Goal: Communication & Community: Answer question/provide support

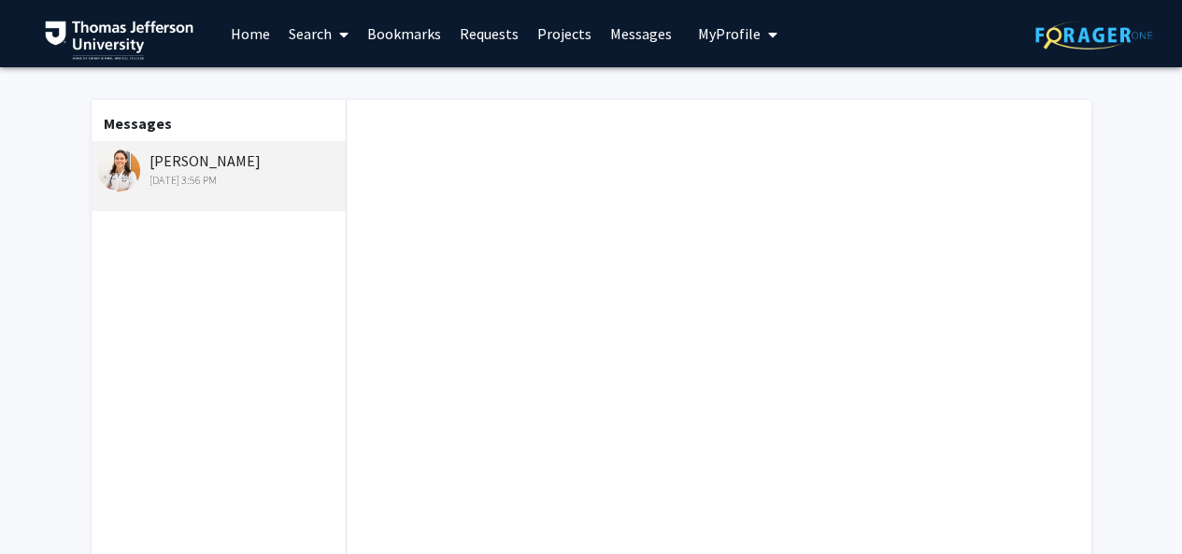
click at [144, 152] on div "[PERSON_NAME] [DATE] 3:56 PM" at bounding box center [220, 168] width 244 height 39
click at [601, 36] on link "Messages" at bounding box center [641, 33] width 80 height 65
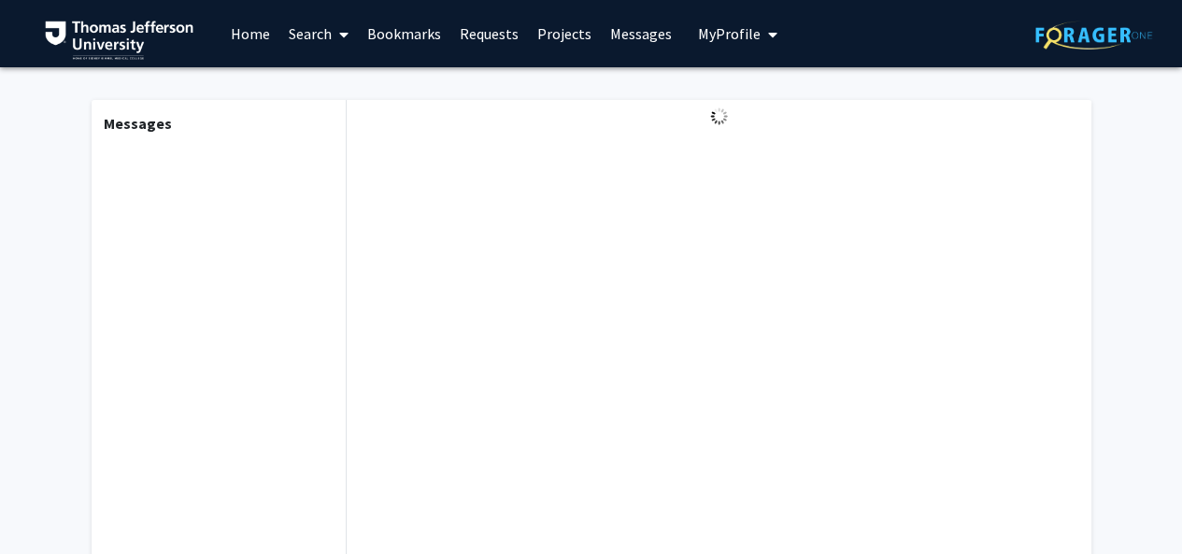
click at [698, 31] on span "My Profile" at bounding box center [729, 33] width 63 height 19
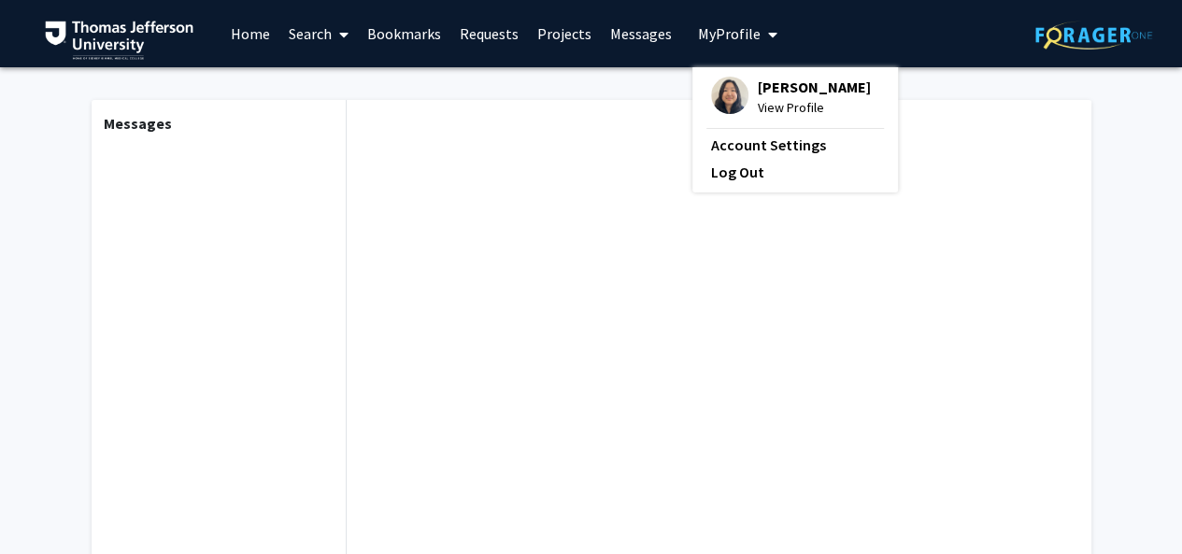
click at [601, 29] on link "Messages" at bounding box center [641, 33] width 80 height 65
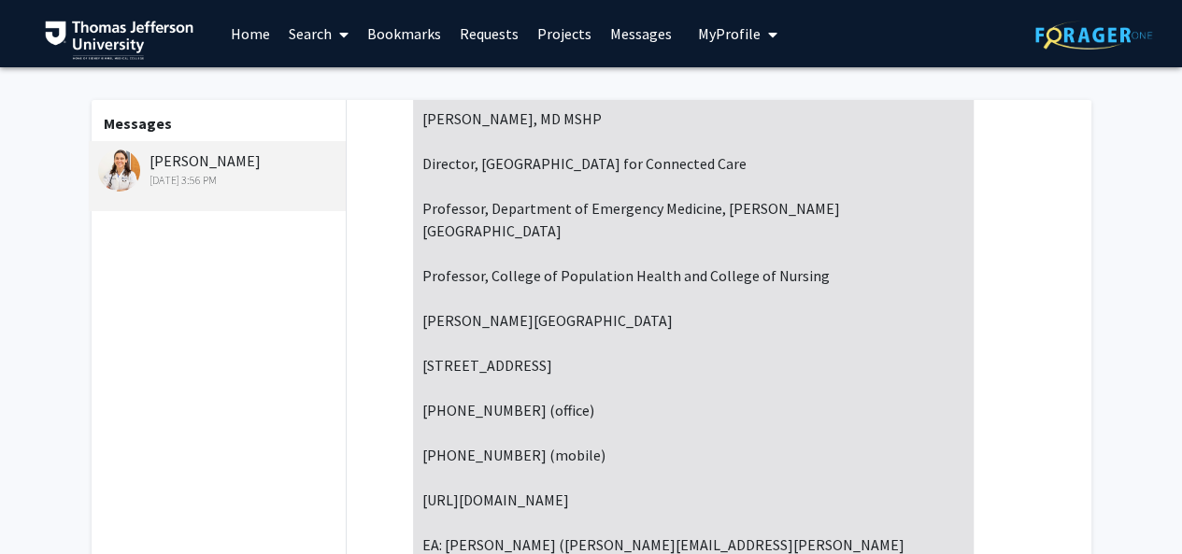
scroll to position [297, 0]
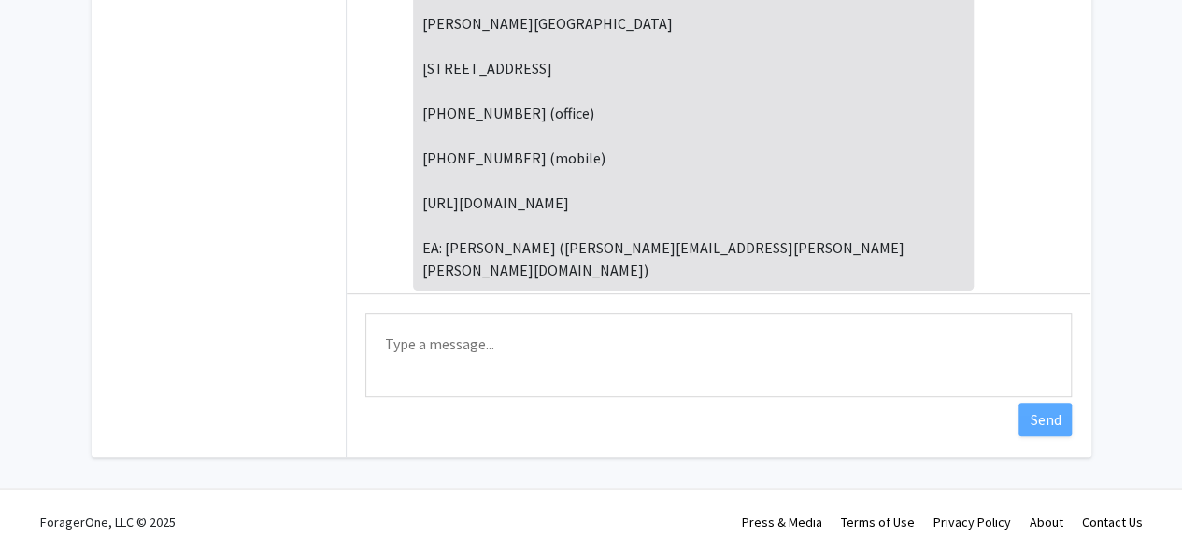
click at [629, 332] on textarea "Type a message" at bounding box center [718, 355] width 706 height 84
type textarea "h"
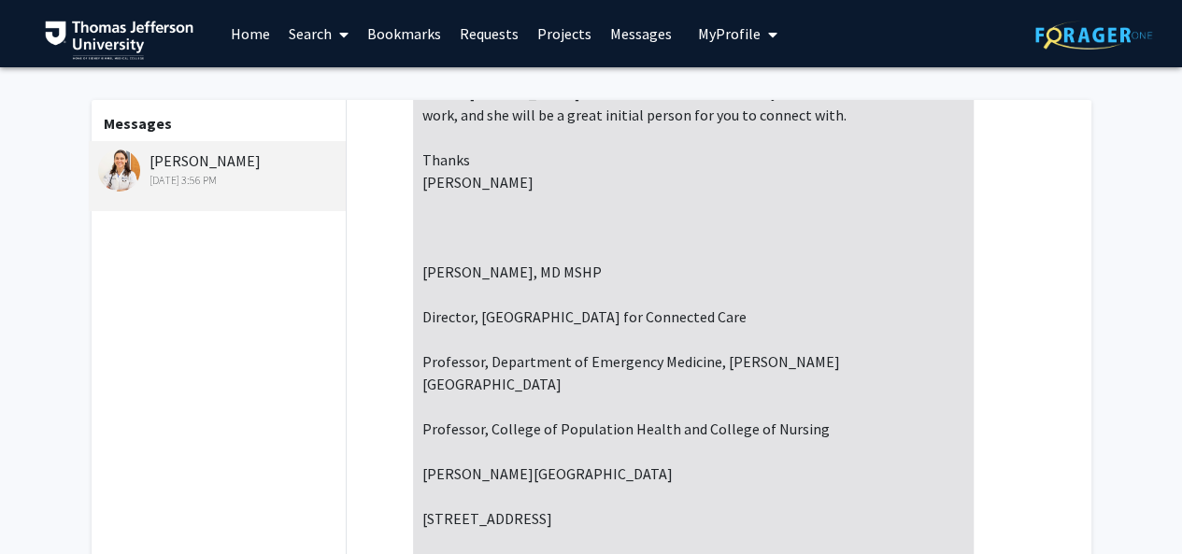
scroll to position [0, 0]
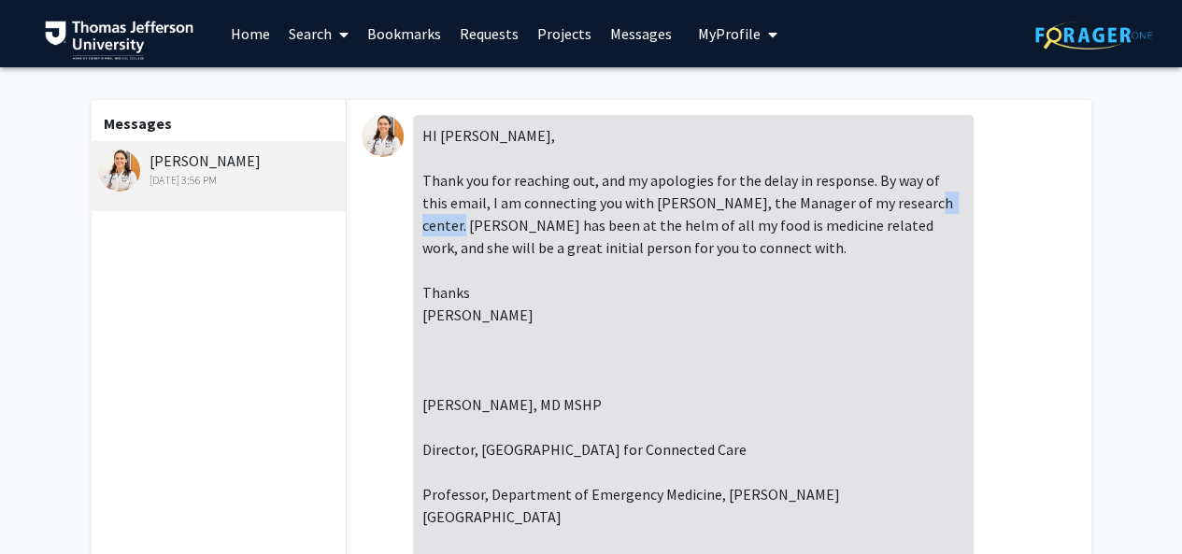
drag, startPoint x: 487, startPoint y: 225, endPoint x: 423, endPoint y: 224, distance: 63.5
click at [423, 224] on div "HI [PERSON_NAME], Thank you for reaching out, and my apologies for the delay in…" at bounding box center [693, 494] width 560 height 759
copy div "[PERSON_NAME]"
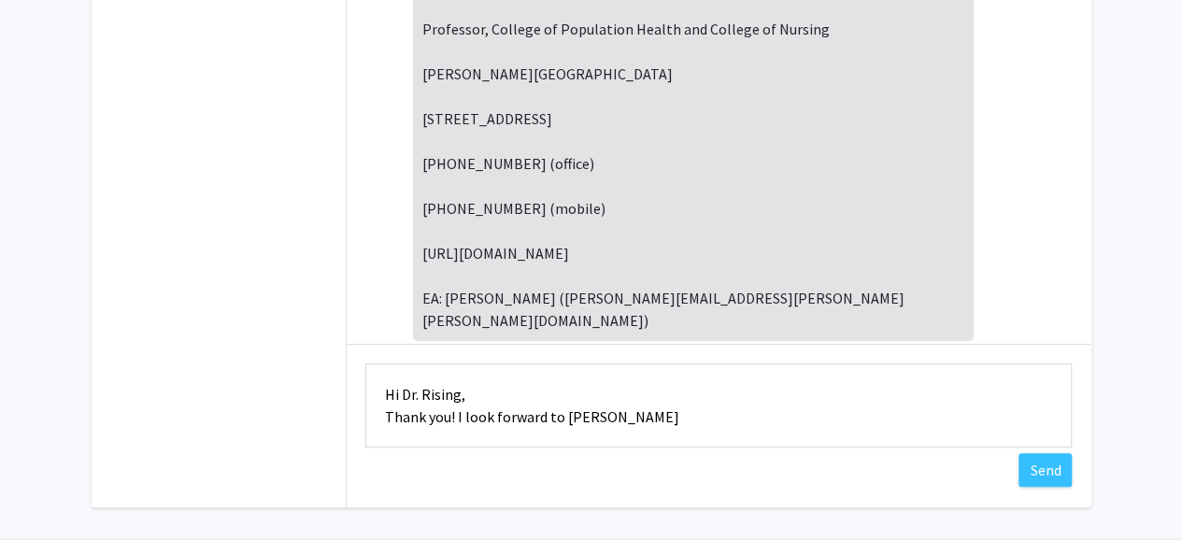
scroll to position [297, 0]
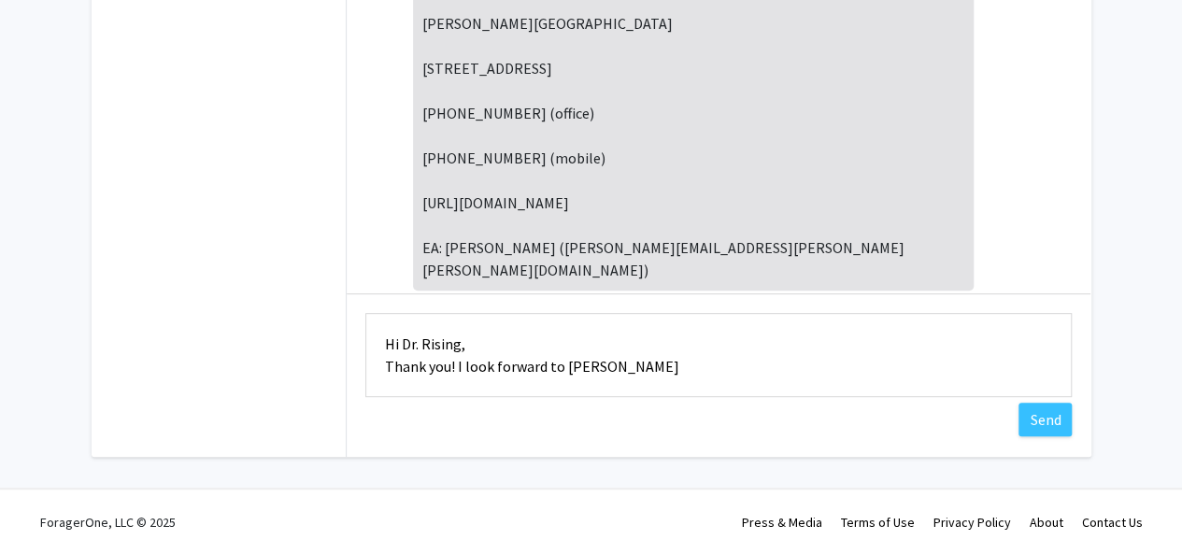
drag, startPoint x: 615, startPoint y: 373, endPoint x: 564, endPoint y: 375, distance: 50.5
click at [564, 375] on textarea "Hi Dr. Rising, Thank you! I look forward to [PERSON_NAME]" at bounding box center [718, 355] width 706 height 84
paste textarea "zie"
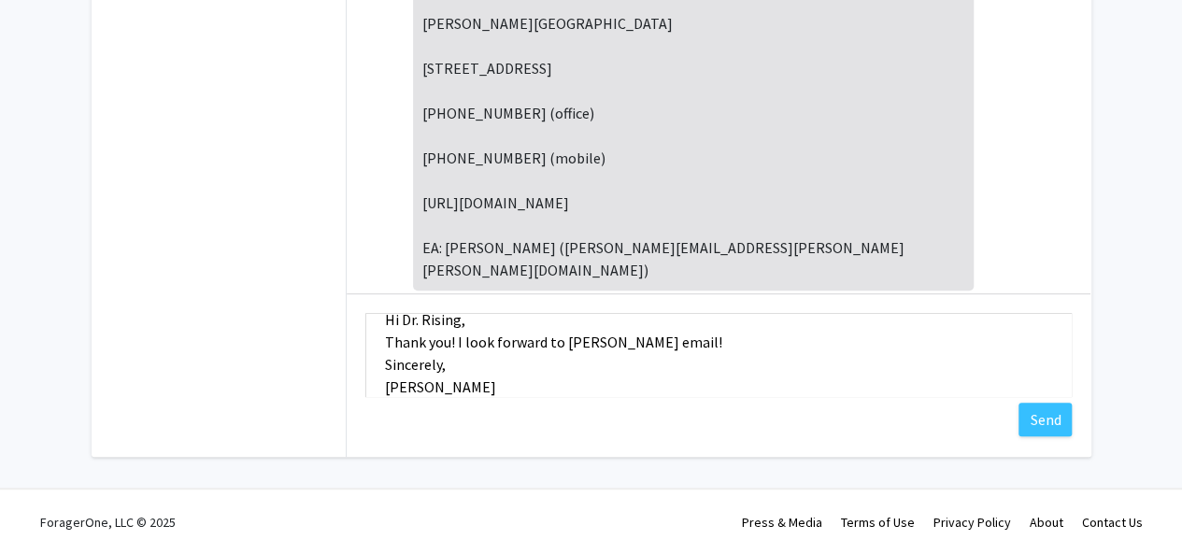
click at [577, 482] on div "Messages [PERSON_NAME] [DATE] 3:56 PM HI [PERSON_NAME], Thank you for reaching …" at bounding box center [592, 134] width 1028 height 729
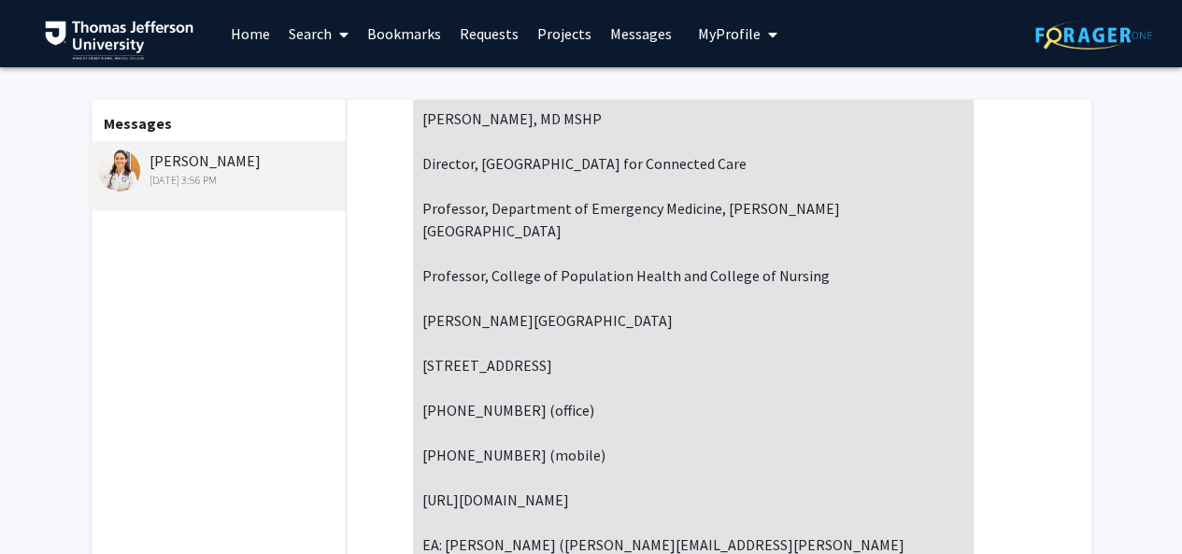
scroll to position [297, 0]
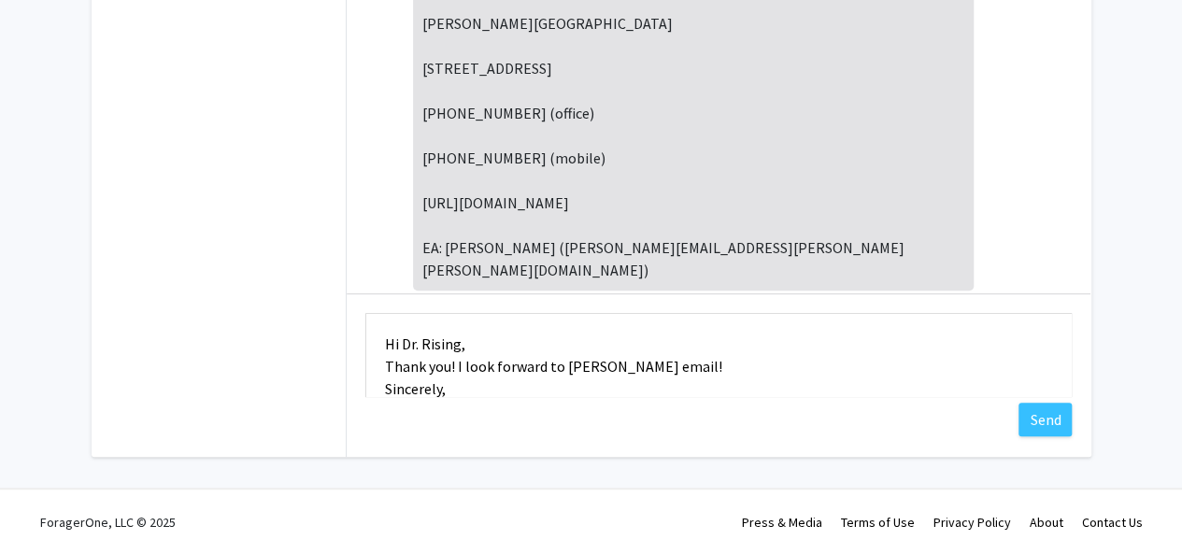
click at [467, 341] on textarea "Hi Dr. Rising, Thank you! I look forward to [PERSON_NAME] email! Sincerely, [PE…" at bounding box center [718, 355] width 706 height 84
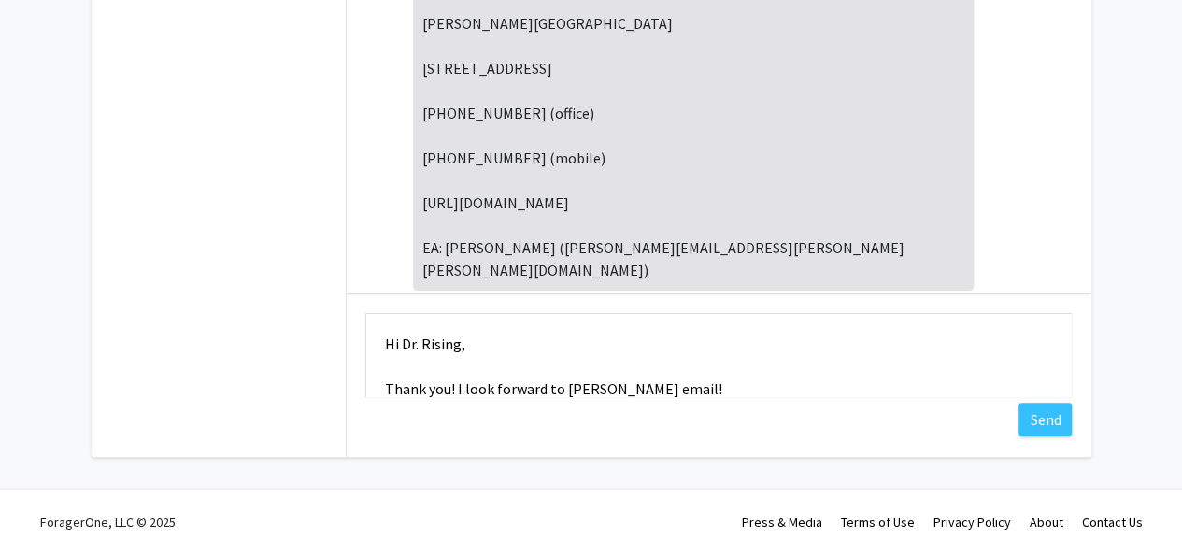
scroll to position [67, 0]
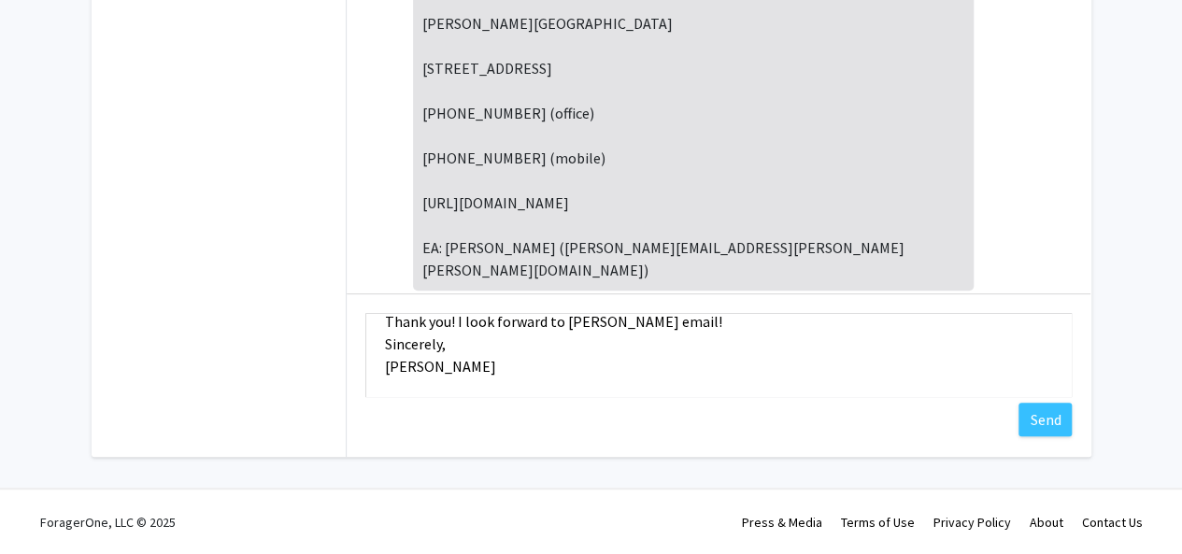
click at [385, 343] on textarea "Hi Dr. Rising, Thank you! I look forward to [PERSON_NAME] email! Sincerely, [PE…" at bounding box center [718, 355] width 706 height 84
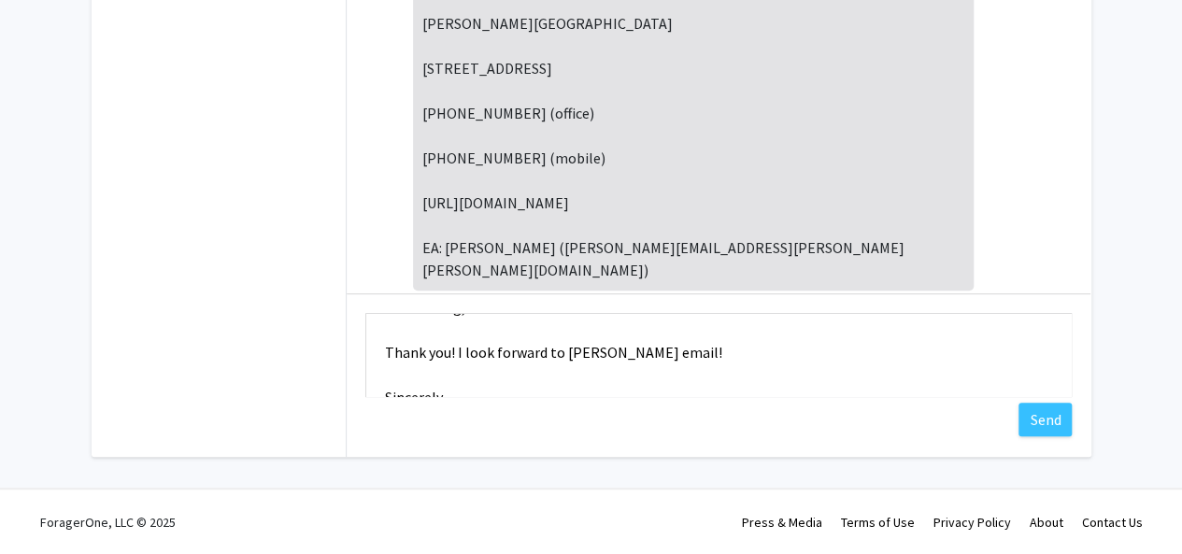
scroll to position [90, 0]
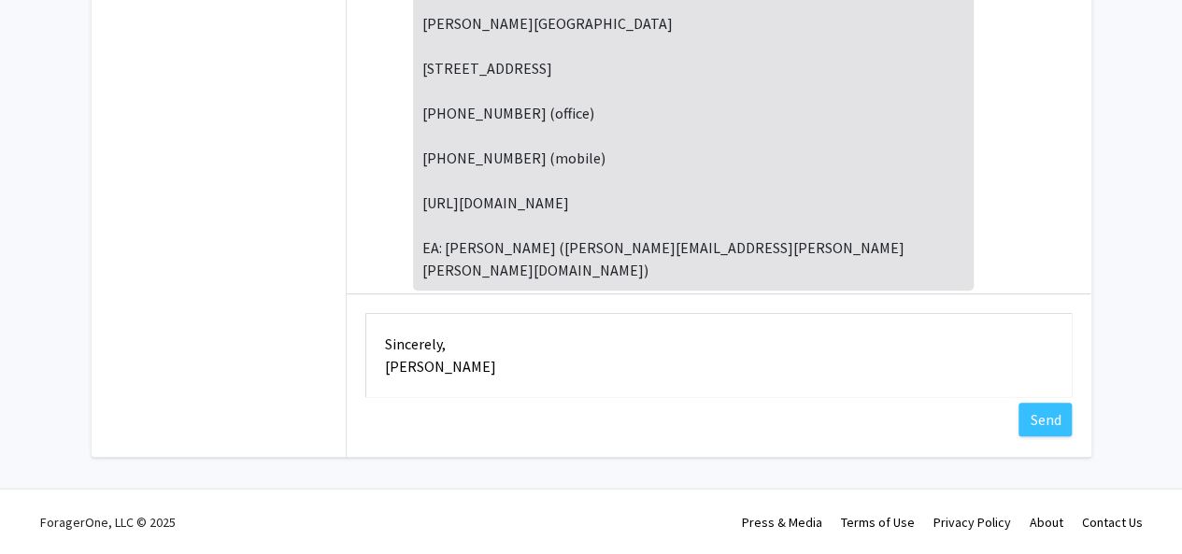
click at [759, 362] on textarea "Hi Dr. Rising, Thank you! I look forward to [PERSON_NAME] email! Sincerely, [PE…" at bounding box center [718, 355] width 706 height 84
type textarea "Hi Dr. Rising, Thank you! I look forward to [PERSON_NAME] email! Sincerely, [PE…"
click at [1051, 433] on button "Send" at bounding box center [1044, 420] width 53 height 34
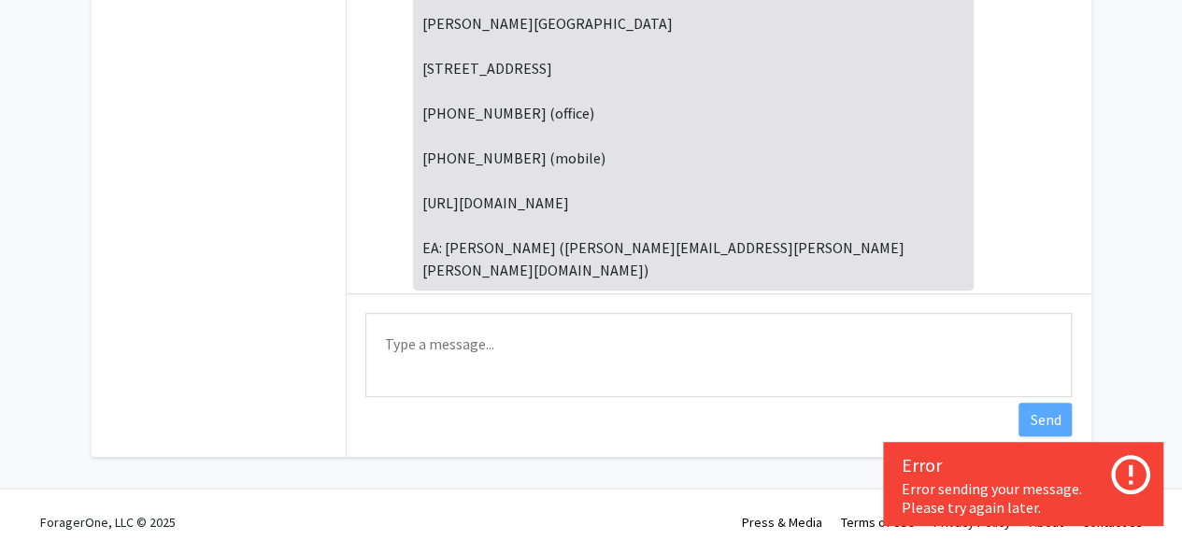
scroll to position [204, 0]
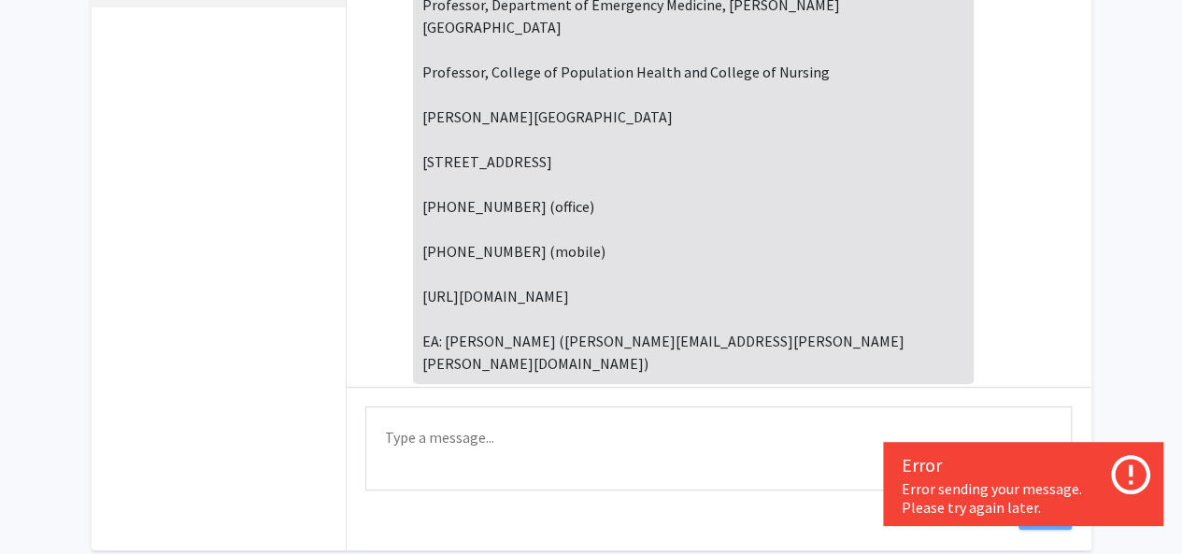
click at [675, 444] on textarea "Type a message" at bounding box center [718, 448] width 706 height 84
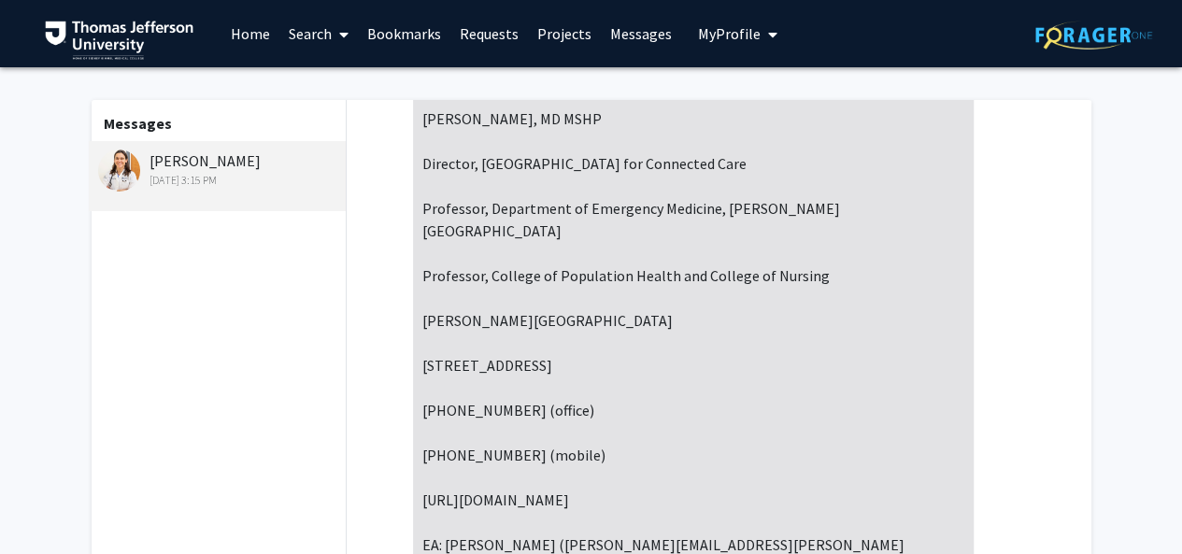
scroll to position [0, 0]
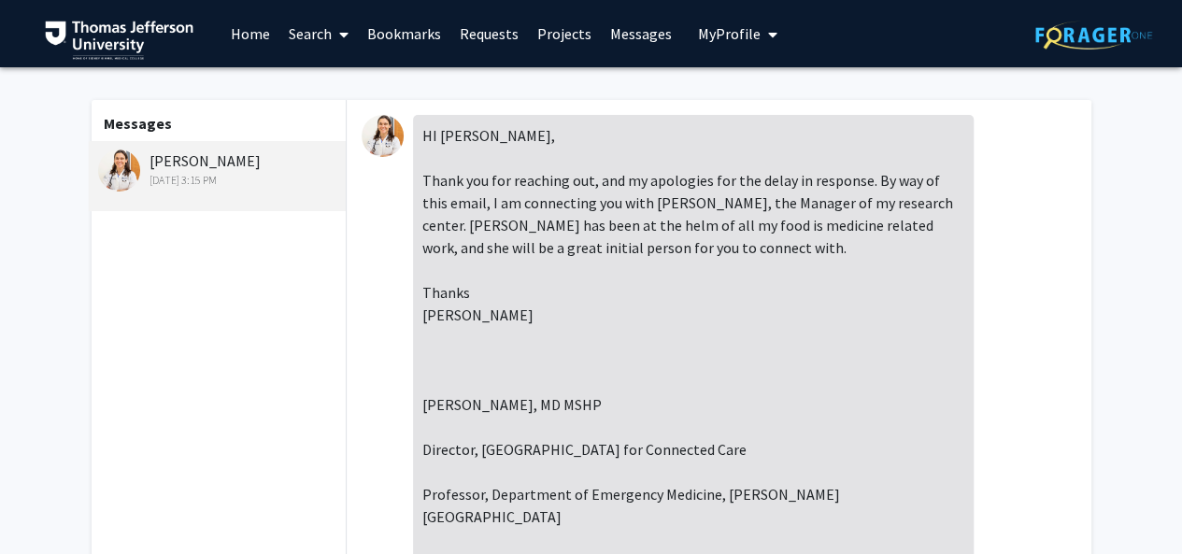
click at [633, 27] on link "Messages" at bounding box center [641, 33] width 80 height 65
click at [639, 27] on link "Messages" at bounding box center [641, 33] width 80 height 65
click at [544, 40] on link "Projects" at bounding box center [564, 33] width 73 height 65
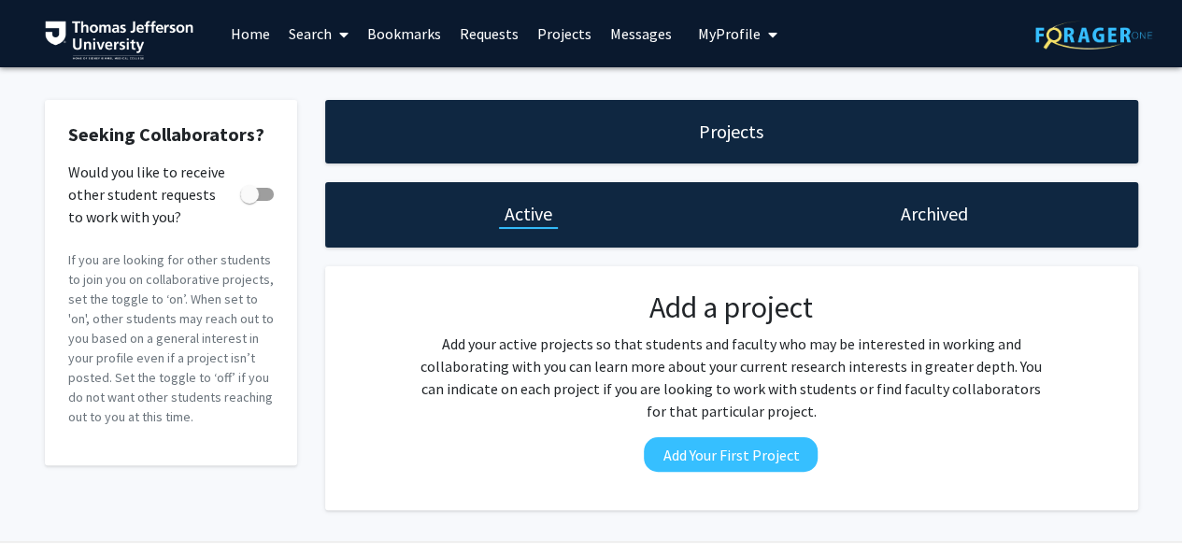
click at [633, 33] on link "Messages" at bounding box center [641, 33] width 80 height 65
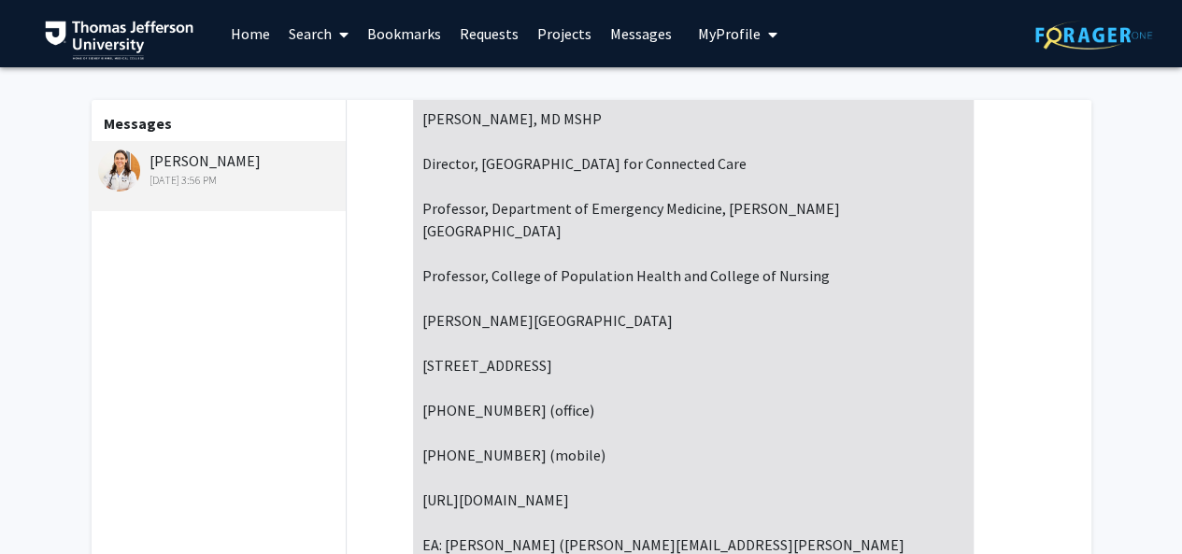
click at [460, 28] on link "Requests" at bounding box center [489, 33] width 78 height 65
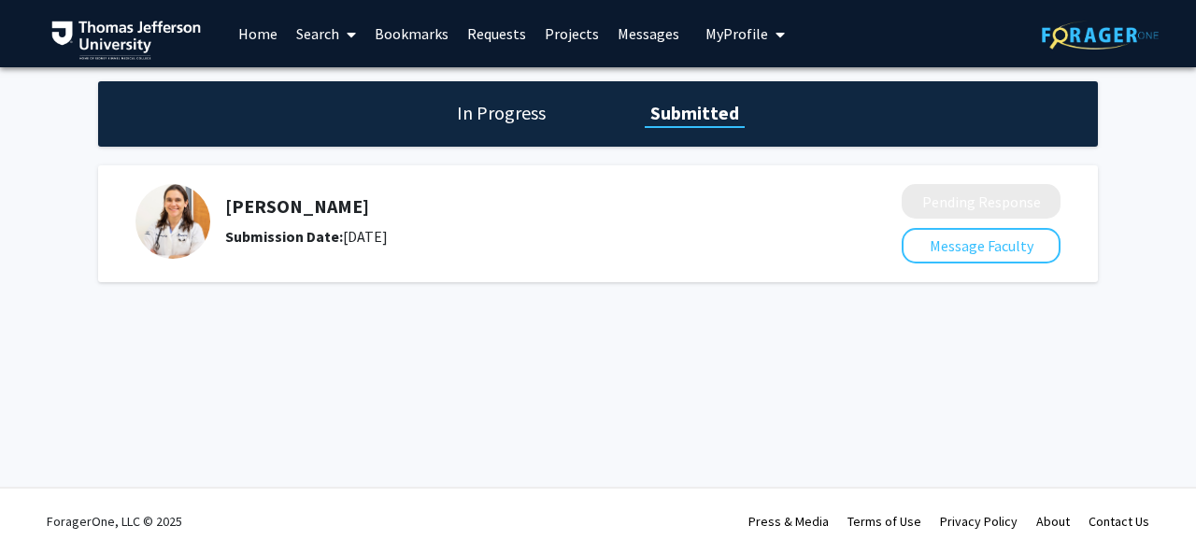
click at [486, 122] on h1 "In Progress" at bounding box center [501, 113] width 100 height 26
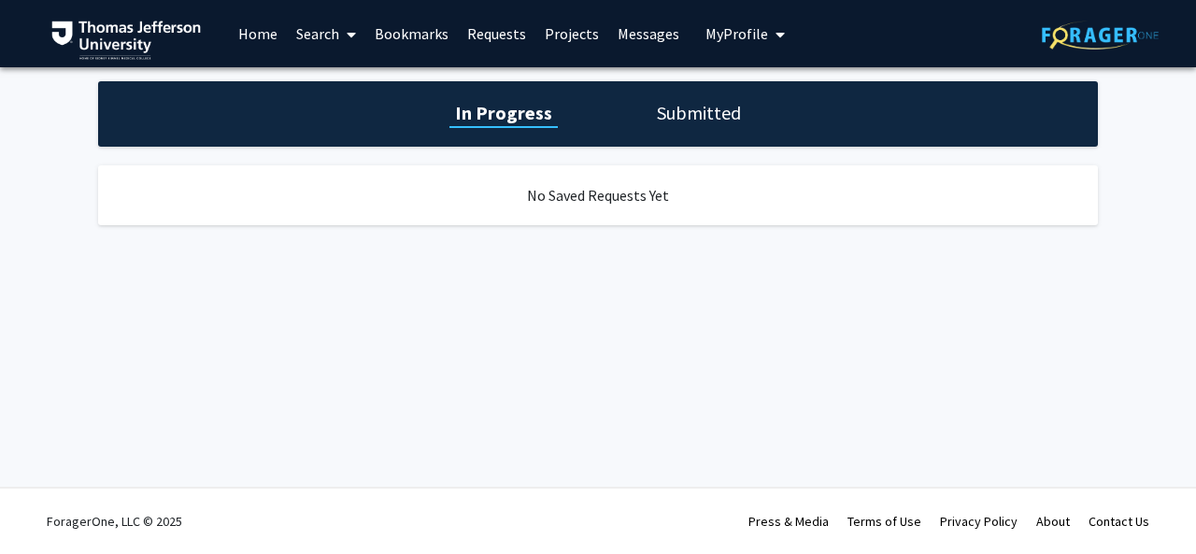
click at [652, 40] on link "Messages" at bounding box center [648, 33] width 80 height 65
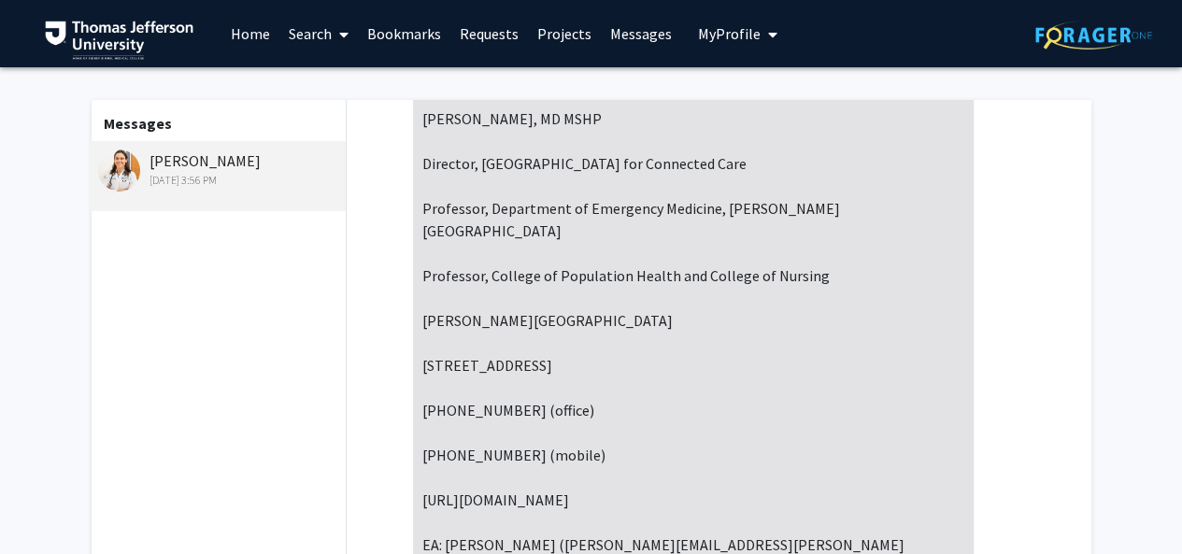
scroll to position [297, 0]
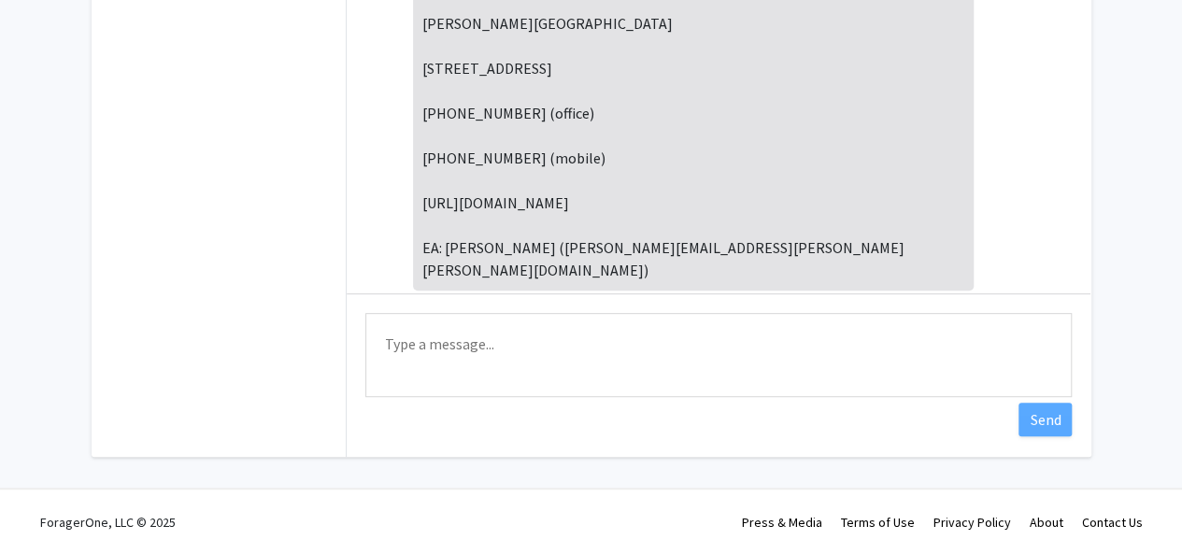
click at [509, 362] on textarea "Type a message" at bounding box center [718, 355] width 706 height 84
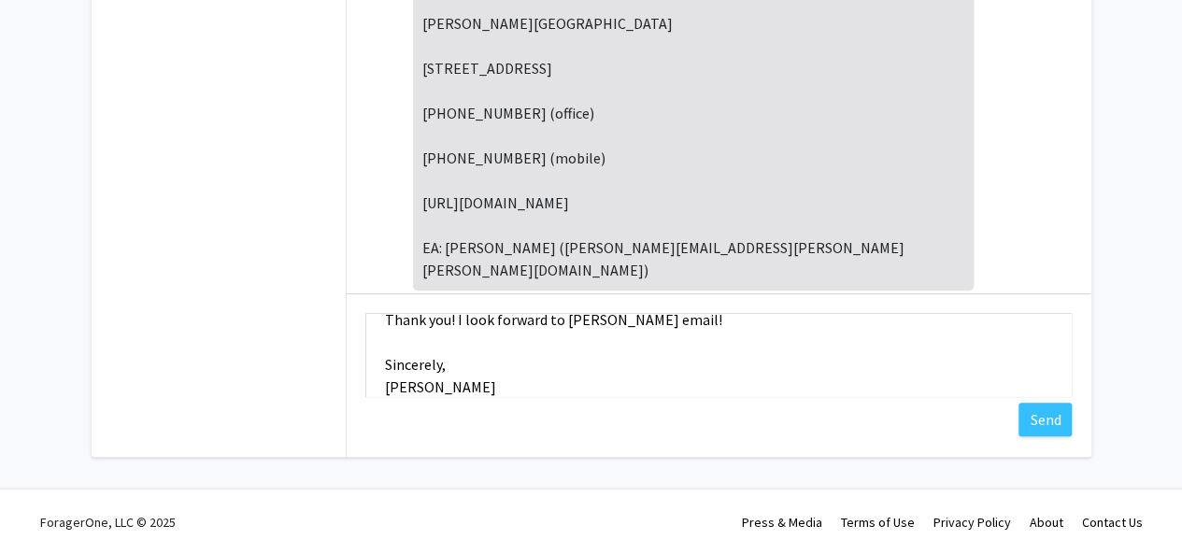
scroll to position [0, 0]
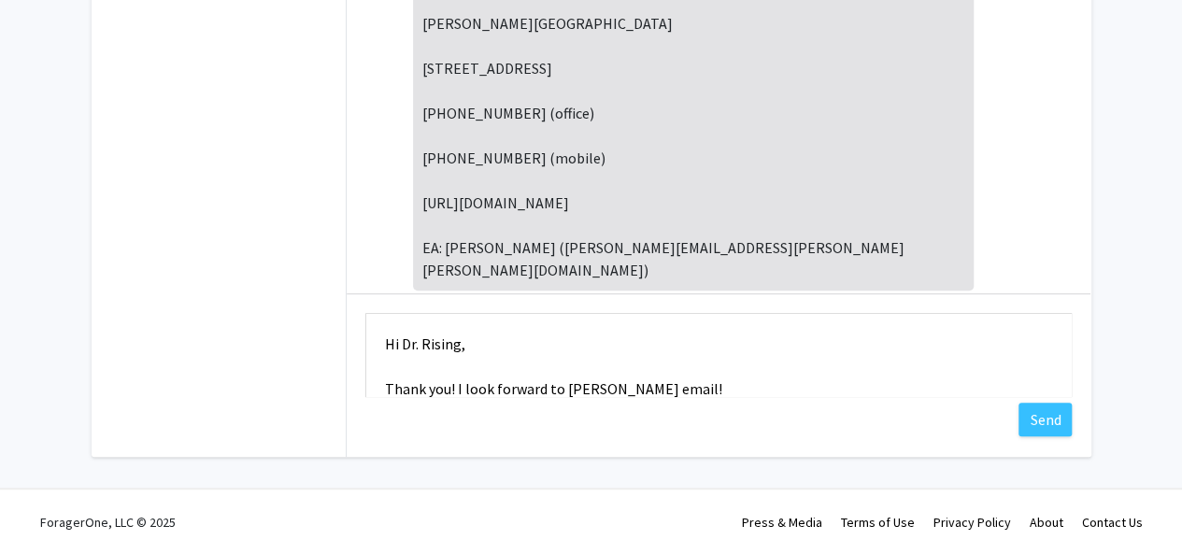
click at [600, 362] on textarea "Hi Dr. Rising, Thank you! I look forward to [PERSON_NAME] email! Sincerely, [PE…" at bounding box center [718, 355] width 706 height 84
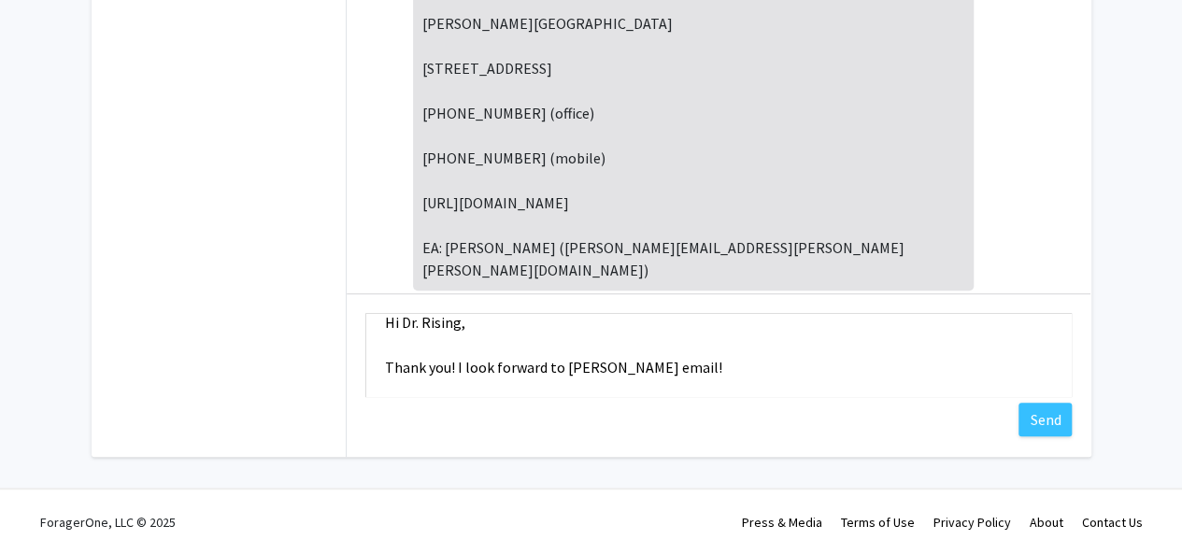
scroll to position [90, 0]
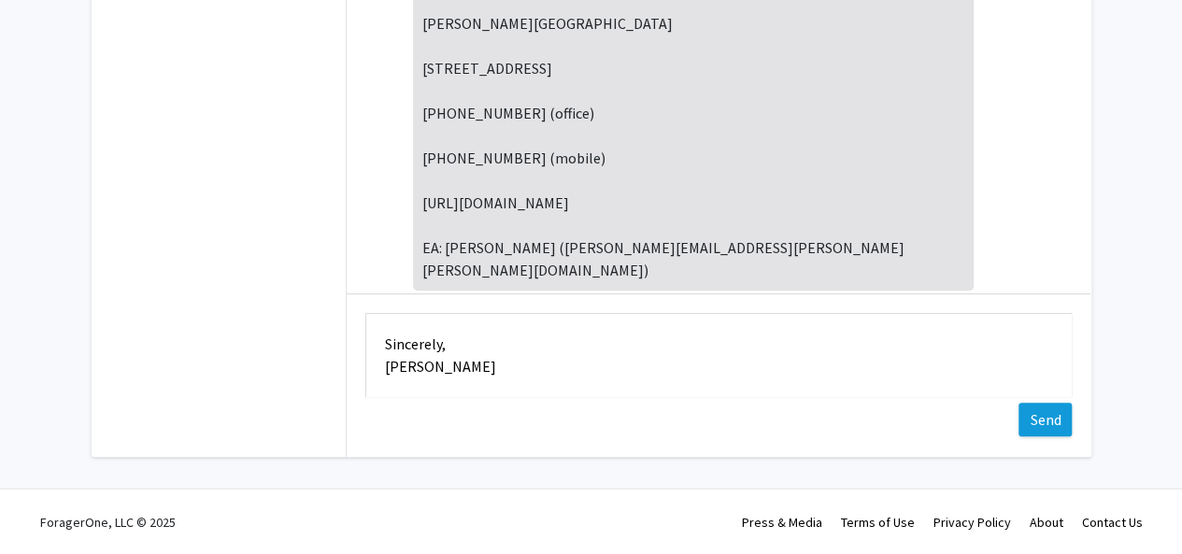
type textarea "Hi Dr. Rising, Thank you! I look forward to [PERSON_NAME] email! Sincerely, [PE…"
click at [1037, 414] on button "Send" at bounding box center [1044, 420] width 53 height 34
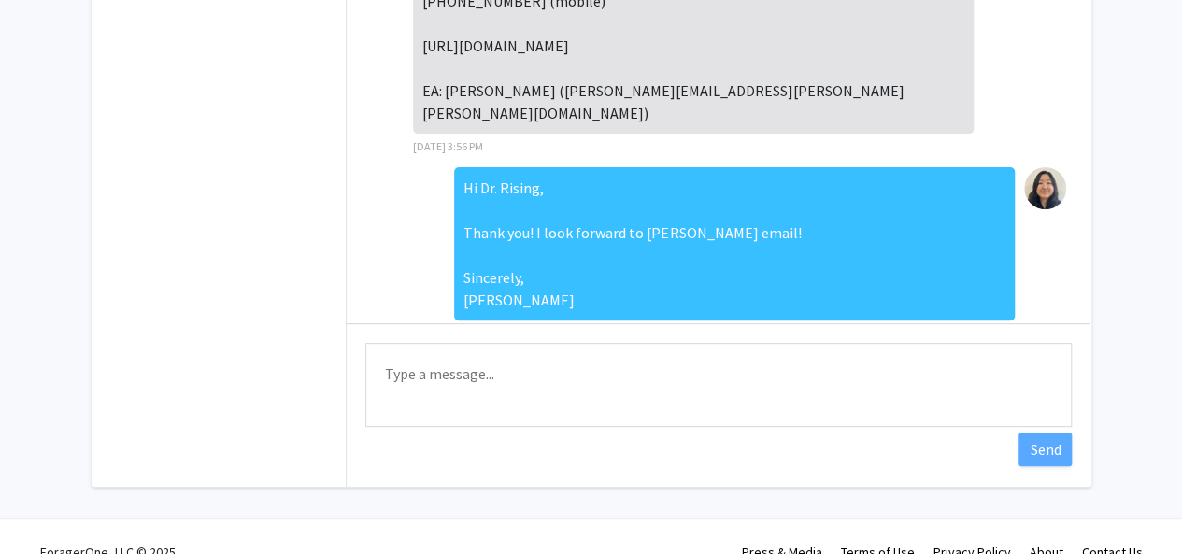
scroll to position [0, 0]
